Goal: Information Seeking & Learning: Learn about a topic

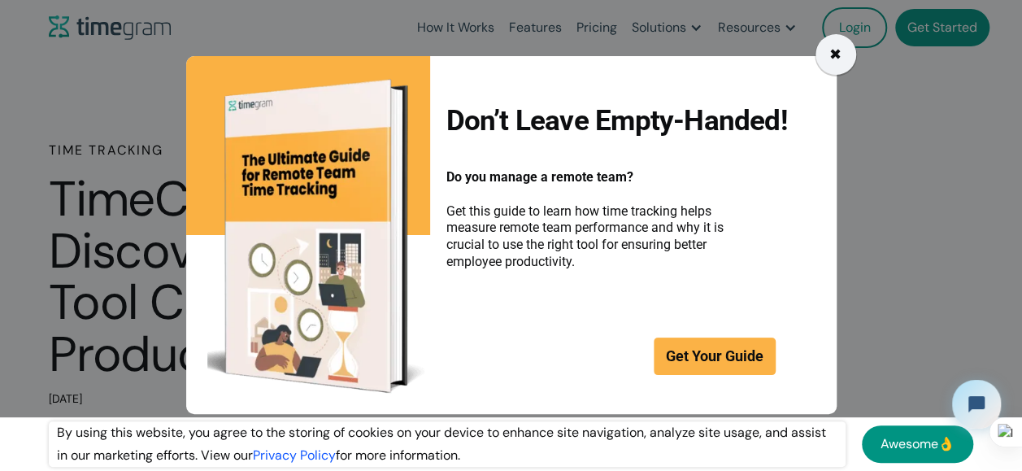
click at [853, 54] on div "✖" at bounding box center [835, 54] width 41 height 41
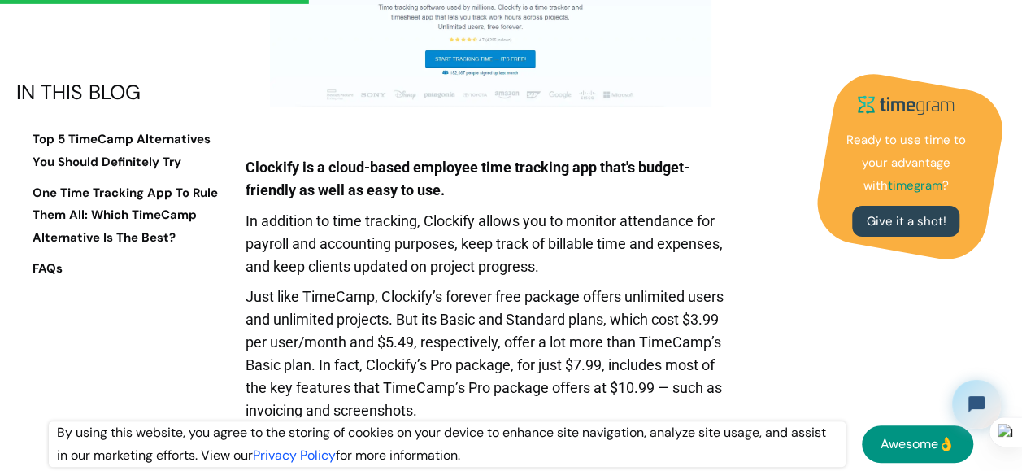
scroll to position [2673, 0]
click at [708, 284] on p "Just like TimeCamp, Clockify’s forever free package offers unlimited users and …" at bounding box center [490, 356] width 491 height 144
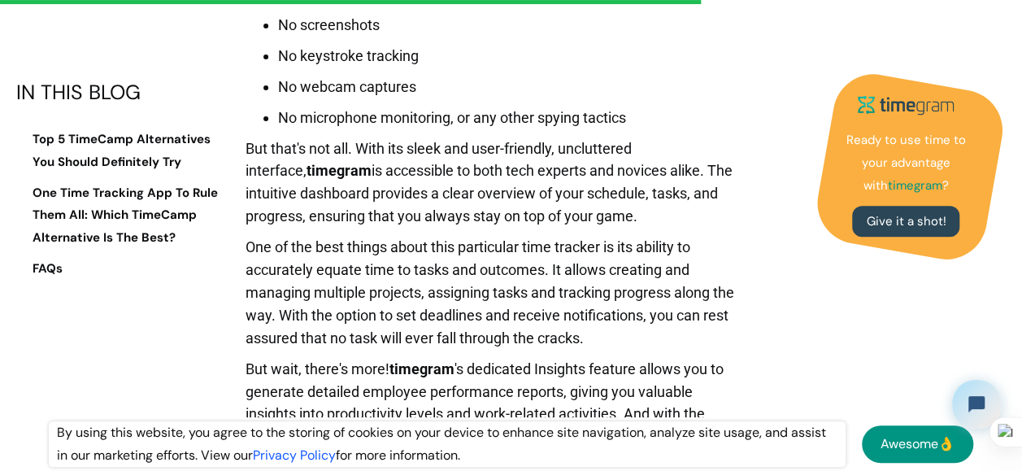
scroll to position [6352, 0]
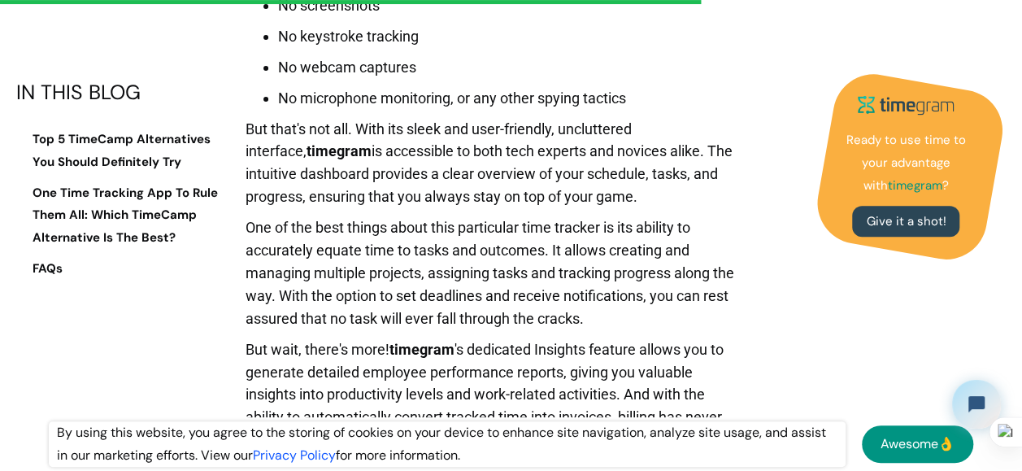
click at [479, 257] on p "One of the best things about this particular time tracker is its ability to acc…" at bounding box center [490, 277] width 491 height 122
click at [468, 252] on p "One of the best things about this particular time tracker is its ability to acc…" at bounding box center [490, 277] width 491 height 122
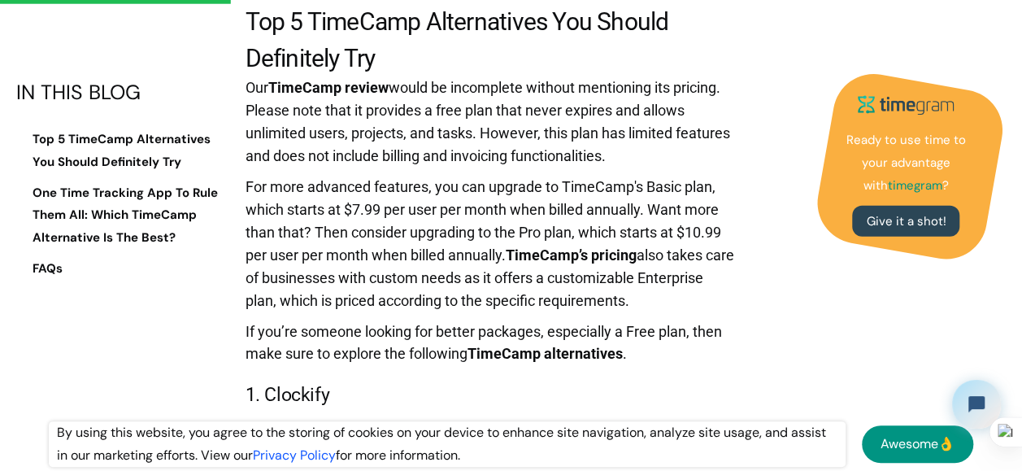
scroll to position [2168, 0]
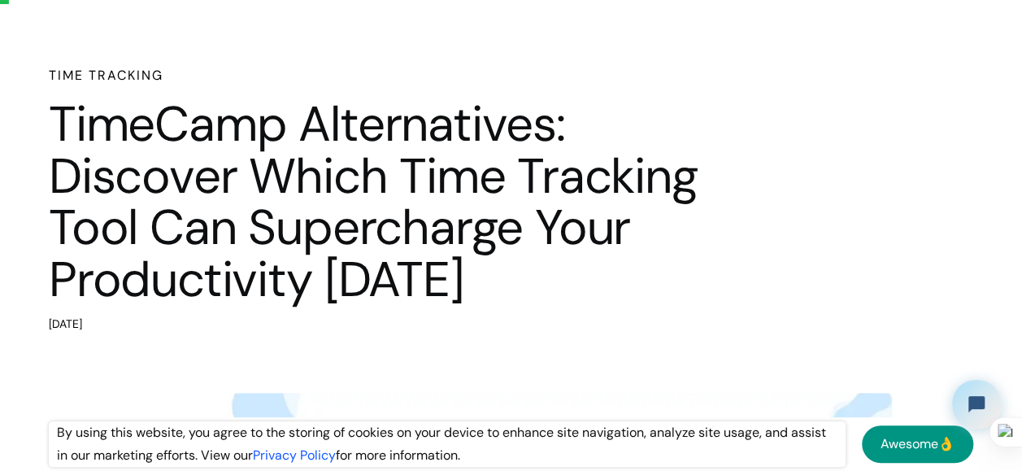
scroll to position [76, 0]
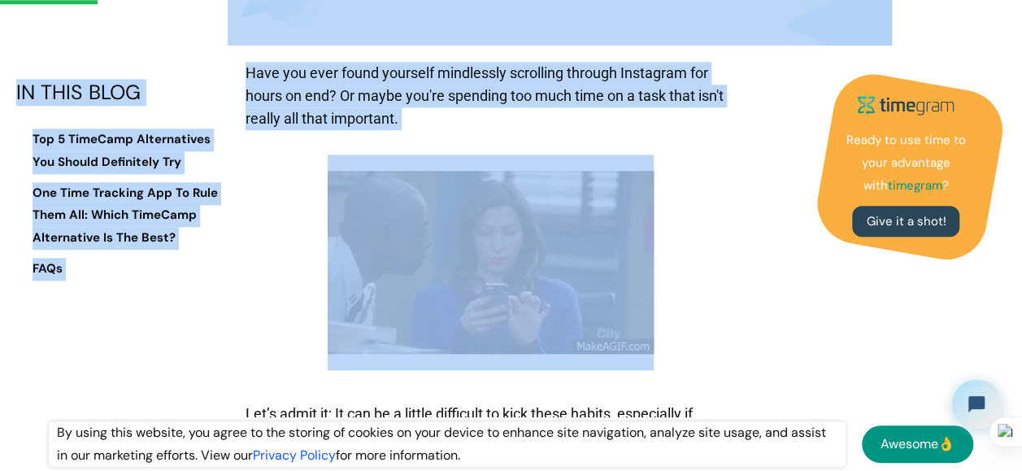
drag, startPoint x: 0, startPoint y: 0, endPoint x: 276, endPoint y: -60, distance: 282.0
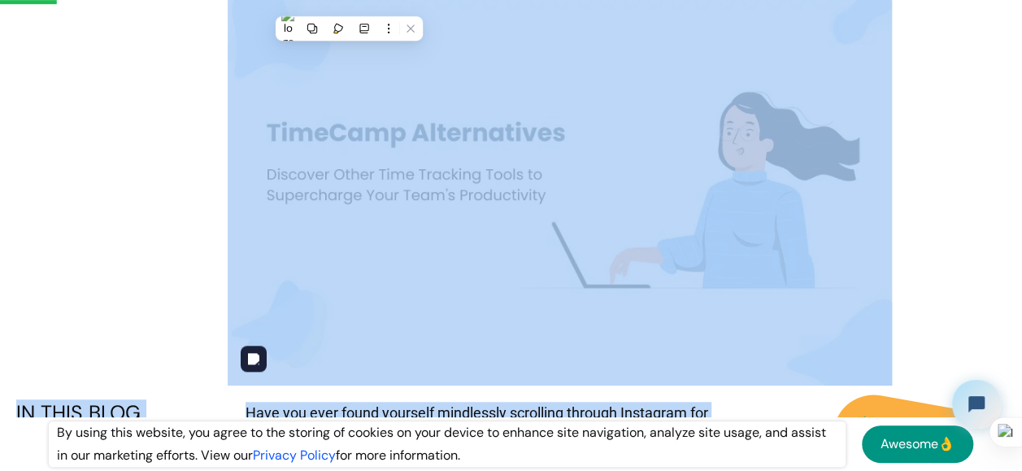
click at [326, 130] on img at bounding box center [560, 192] width 664 height 388
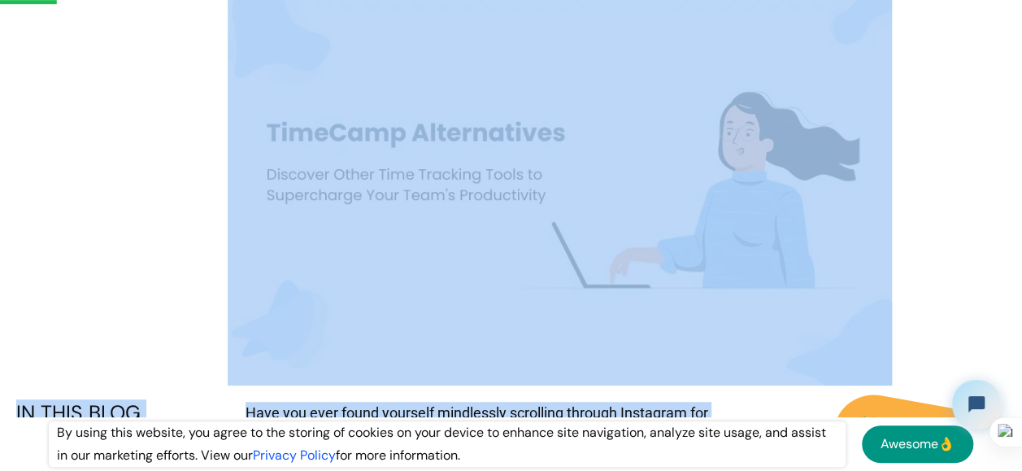
drag, startPoint x: 326, startPoint y: 130, endPoint x: 202, endPoint y: 182, distance: 134.8
click at [202, 182] on div at bounding box center [560, 192] width 1022 height 388
click at [201, 176] on div at bounding box center [560, 192] width 1022 height 388
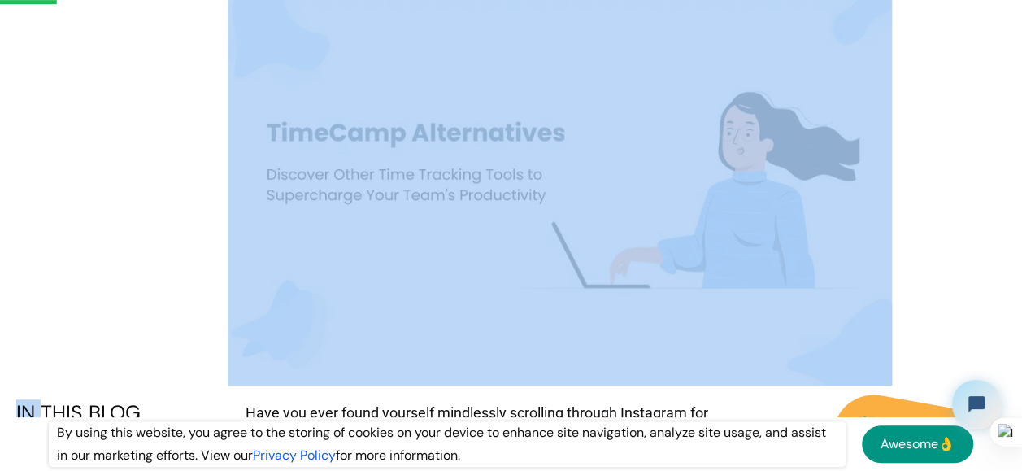
click at [201, 176] on div at bounding box center [560, 192] width 1022 height 388
